Goal: Information Seeking & Learning: Learn about a topic

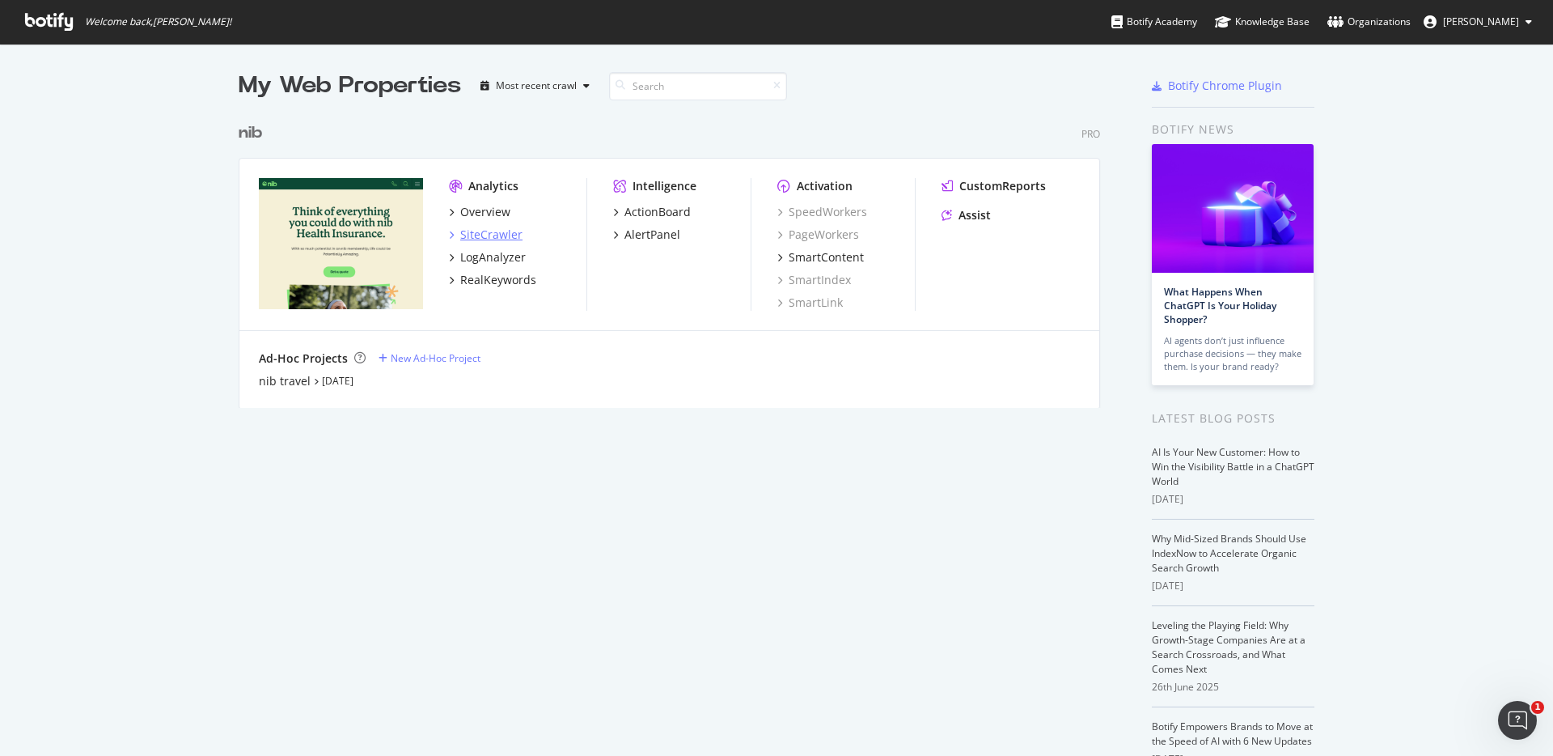
click at [505, 230] on div "SiteCrawler" at bounding box center [491, 235] width 62 height 16
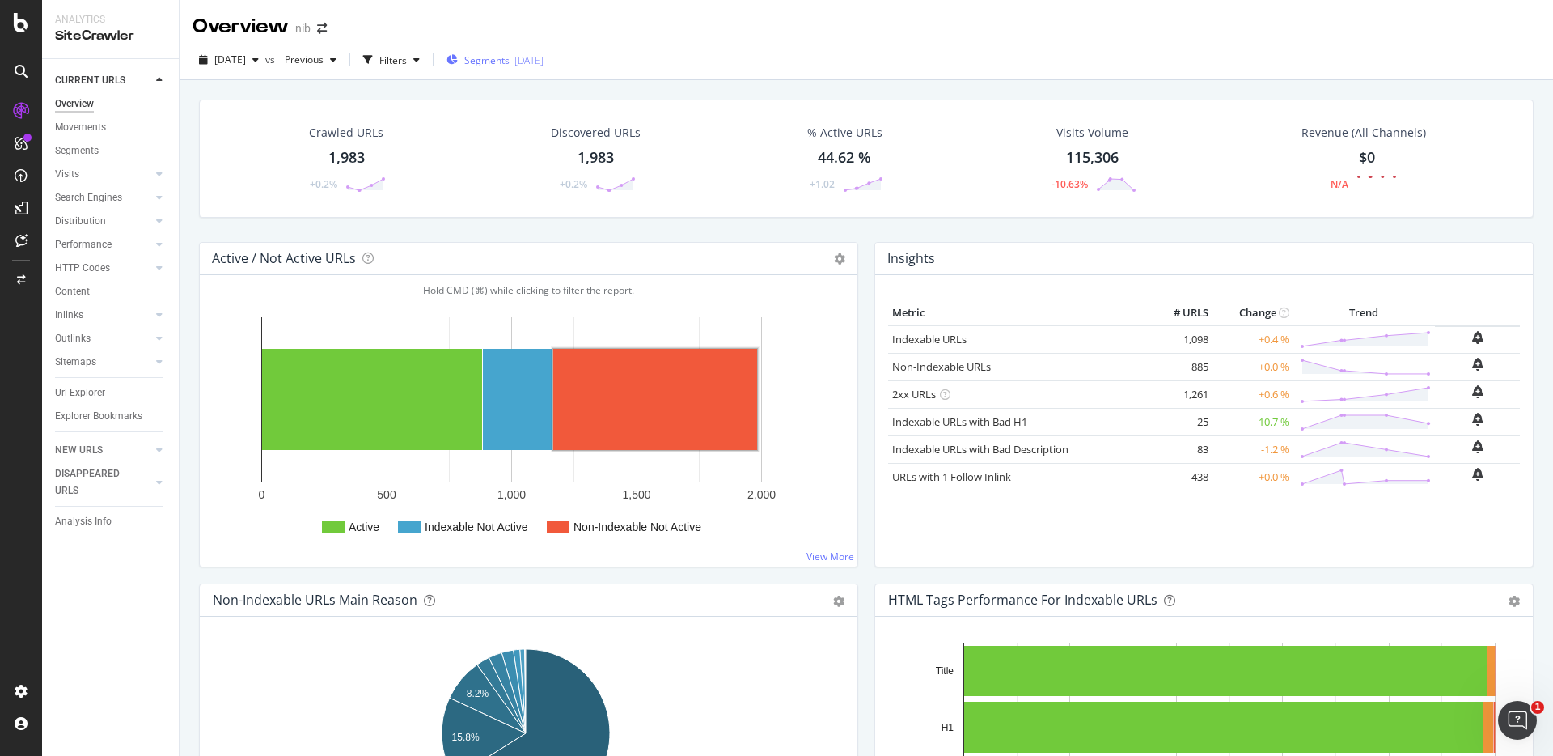
click at [510, 62] on span "Segments" at bounding box center [486, 60] width 45 height 14
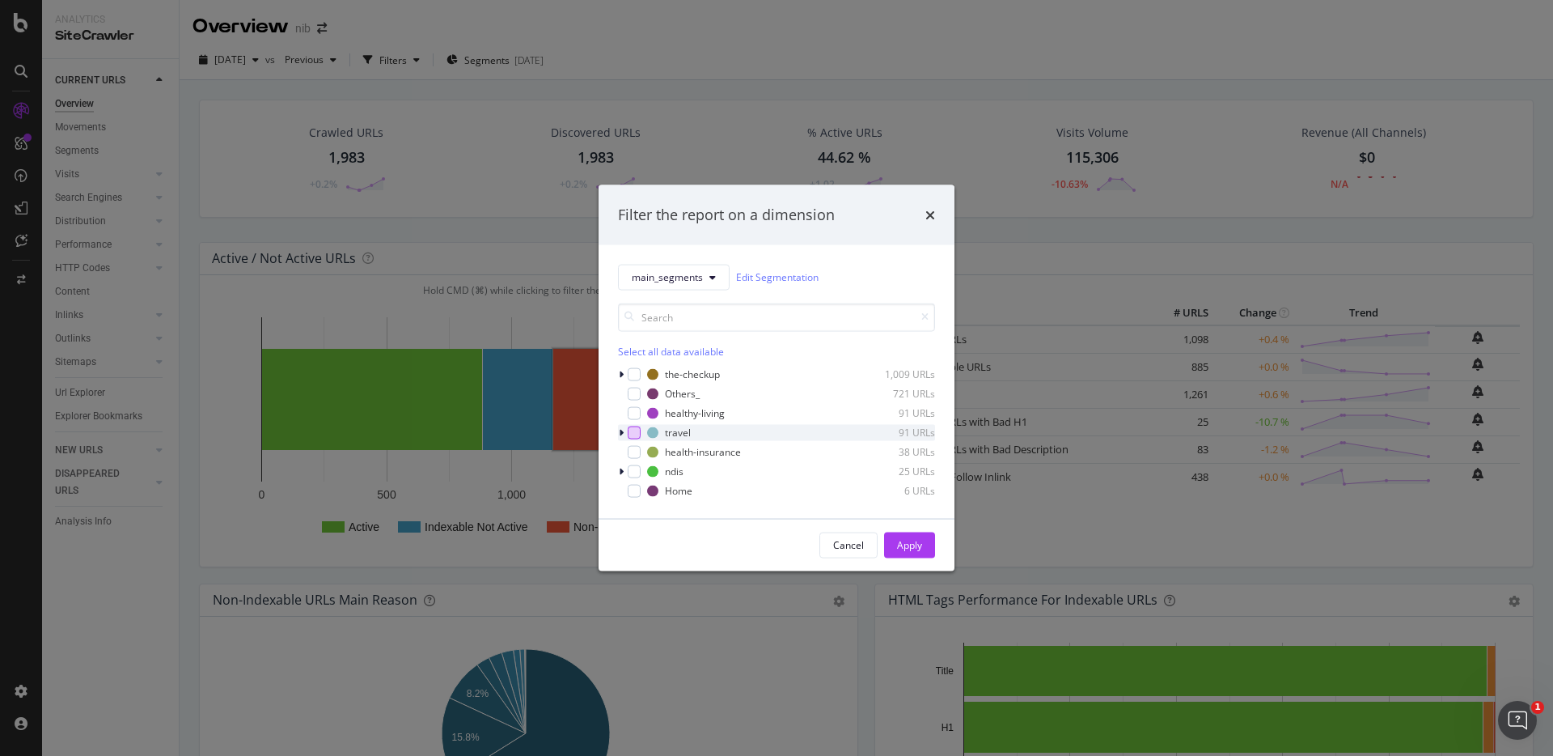
click at [630, 432] on div "modal" at bounding box center [634, 432] width 13 height 13
click at [913, 544] on div "Apply" at bounding box center [909, 545] width 25 height 14
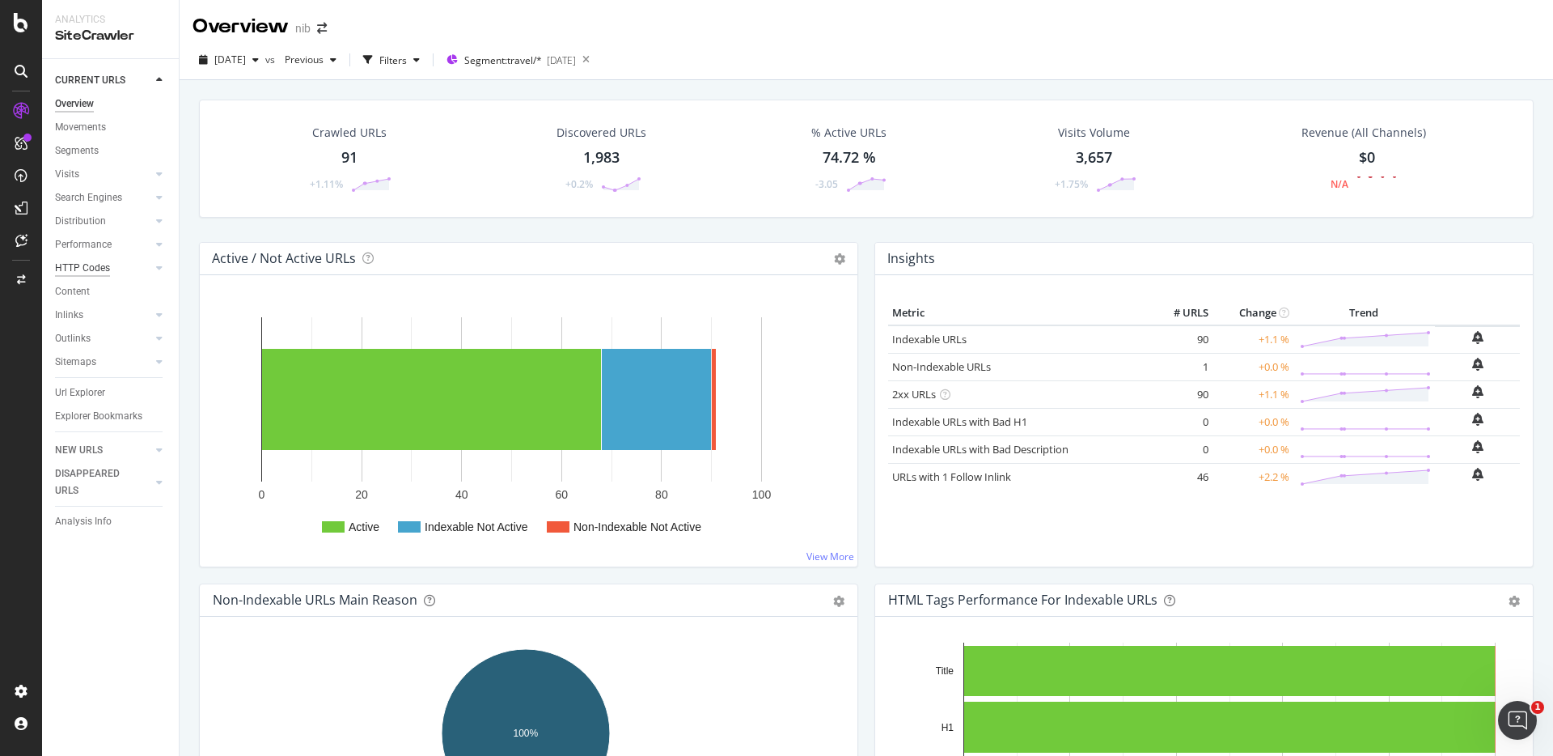
click at [83, 267] on div "HTTP Codes" at bounding box center [82, 268] width 55 height 17
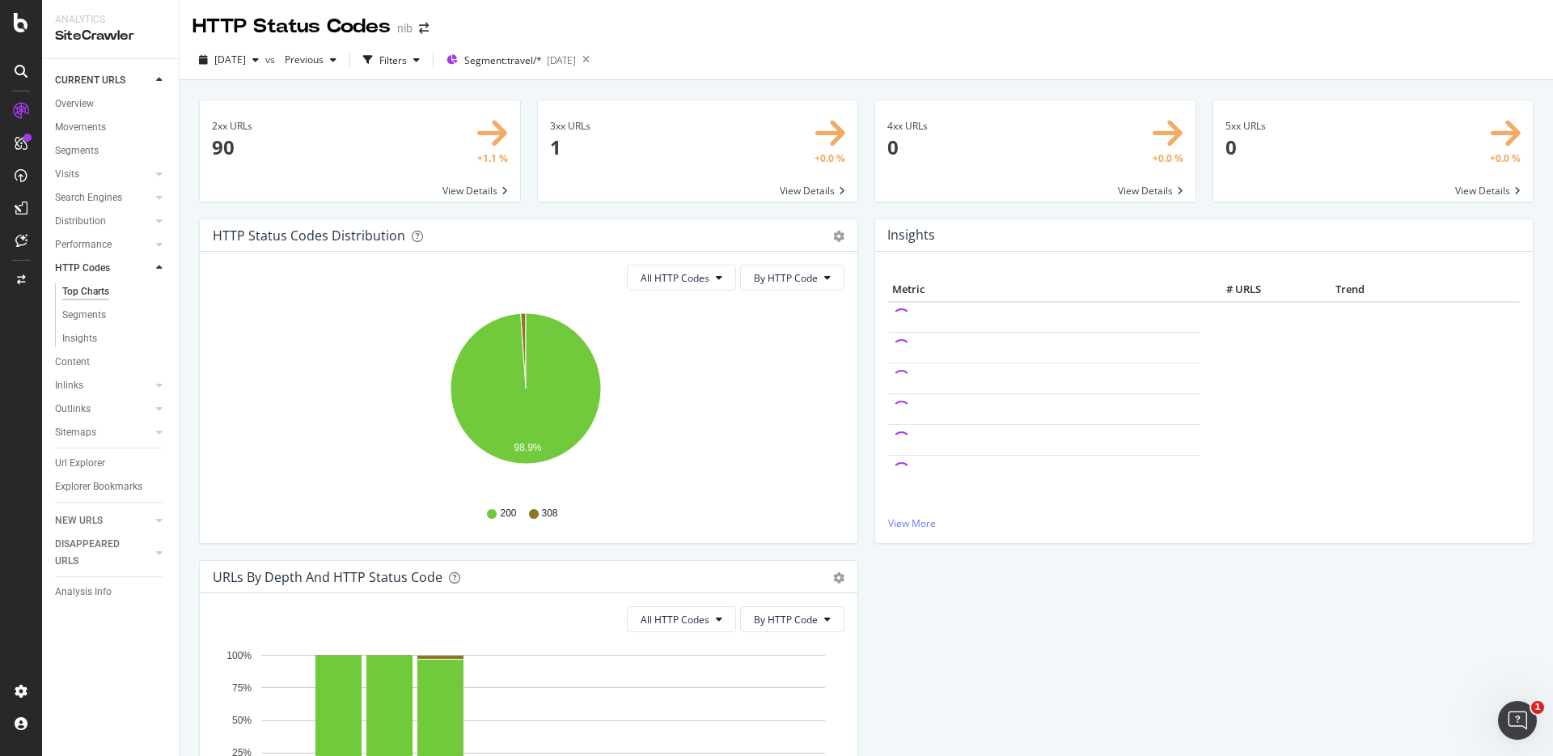
click at [1040, 157] on span at bounding box center [1035, 150] width 320 height 101
